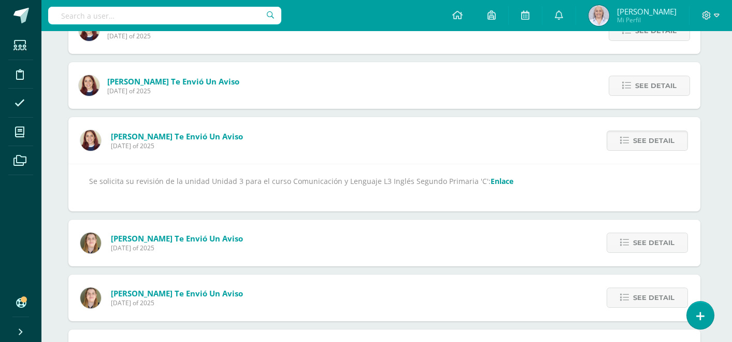
scroll to position [588, 3]
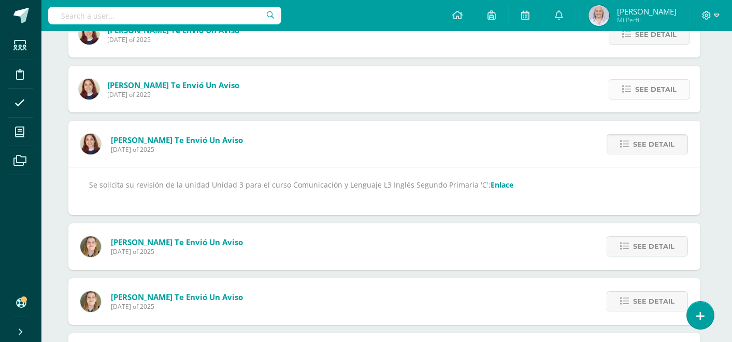
click at [649, 84] on span "See detail" at bounding box center [655, 89] width 41 height 19
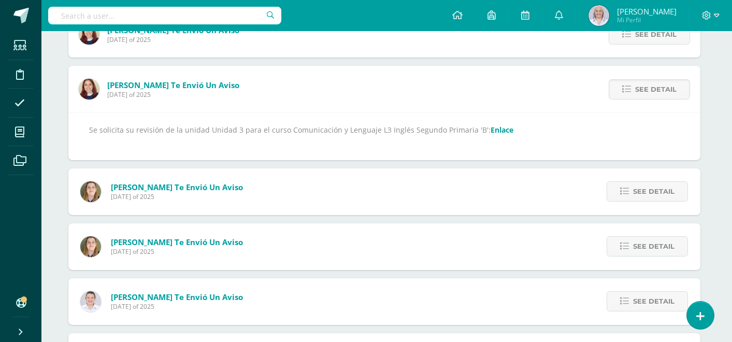
scroll to position [588, 0]
click at [493, 128] on link "Enlace" at bounding box center [504, 130] width 23 height 10
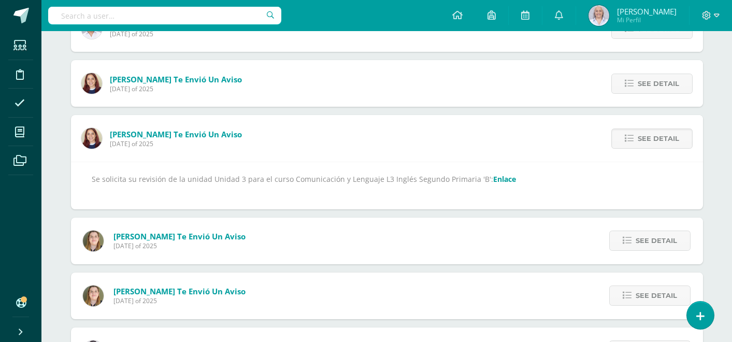
scroll to position [515, 0]
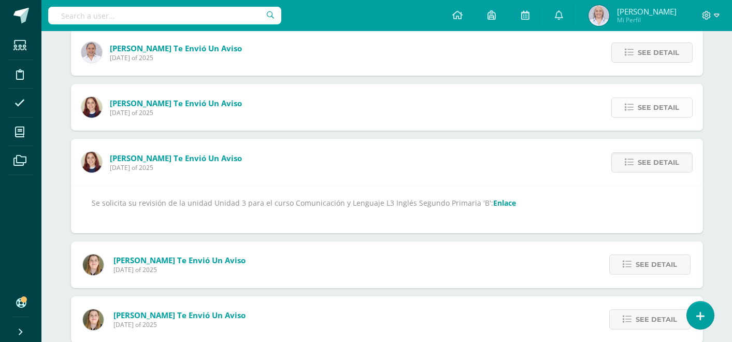
click at [643, 109] on span "See detail" at bounding box center [658, 107] width 41 height 19
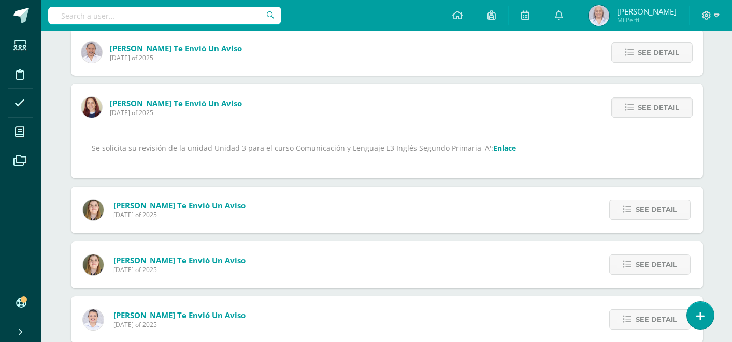
click at [497, 149] on link "Enlace" at bounding box center [504, 148] width 23 height 10
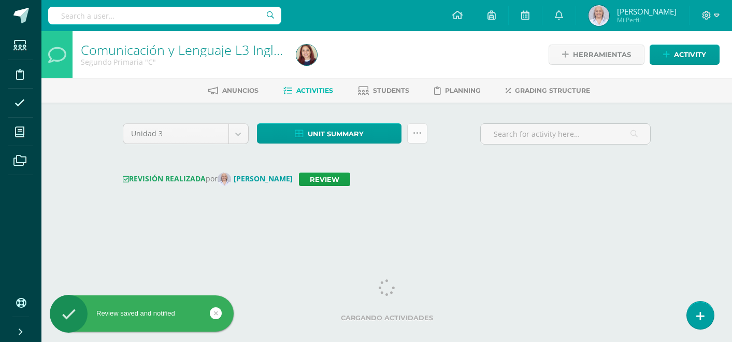
click at [418, 134] on icon at bounding box center [417, 133] width 9 height 9
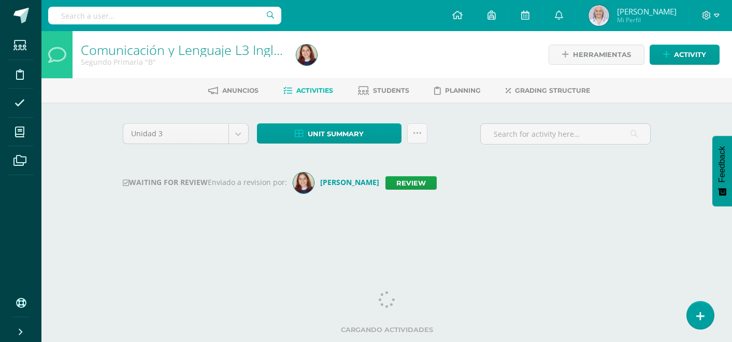
drag, startPoint x: 663, startPoint y: 165, endPoint x: 433, endPoint y: 48, distance: 258.3
click at [433, 48] on div at bounding box center [402, 54] width 220 height 47
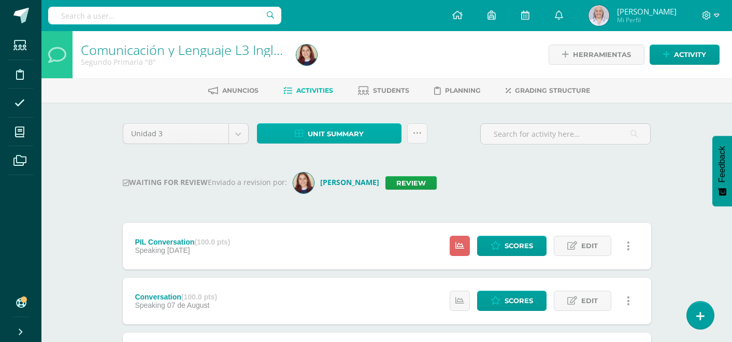
click at [345, 135] on span "Unit summary" at bounding box center [336, 133] width 56 height 19
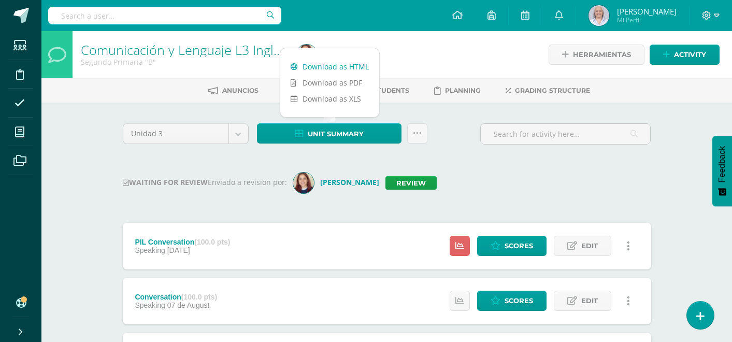
click at [349, 70] on link "Download as HTML" at bounding box center [329, 67] width 99 height 16
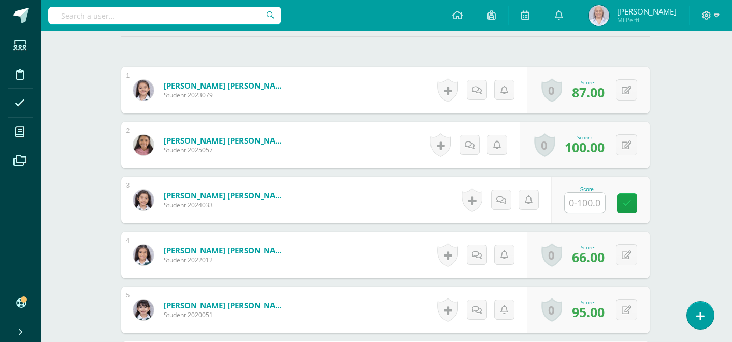
scroll to position [303, 2]
click at [580, 206] on input "text" at bounding box center [585, 202] width 40 height 20
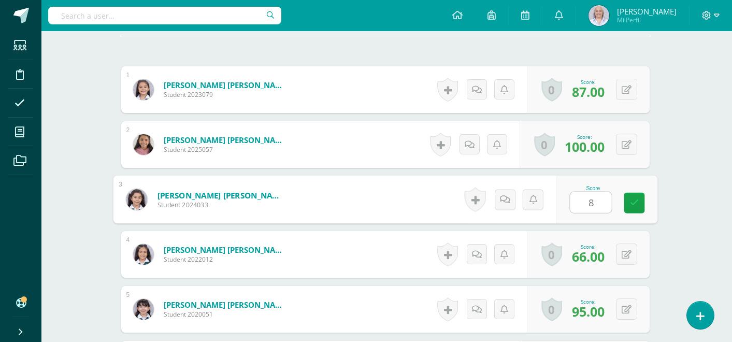
type input "80"
click at [630, 202] on icon at bounding box center [633, 202] width 9 height 9
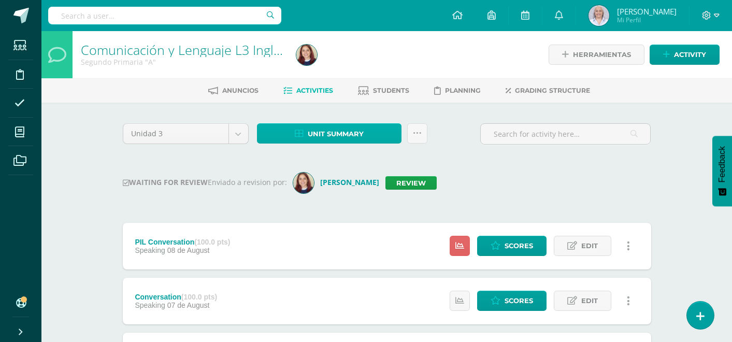
click at [365, 134] on link "Unit summary" at bounding box center [329, 133] width 144 height 20
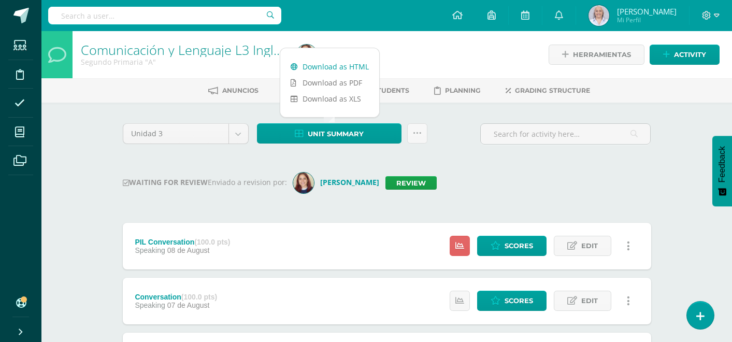
click at [358, 65] on link "Download as HTML" at bounding box center [329, 67] width 99 height 16
